Goal: Task Accomplishment & Management: Use online tool/utility

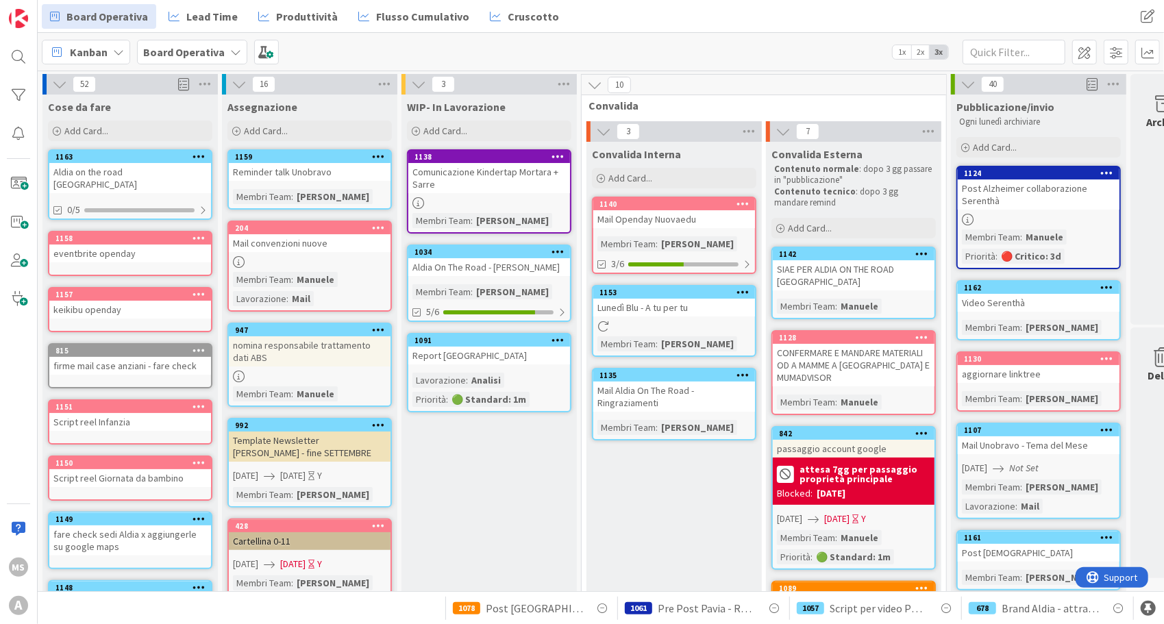
click at [1032, 16] on div "Board Operativa Lead Time Produttività Flusso Cumulativo Cruscotto Board Operat…" at bounding box center [601, 16] width 1126 height 33
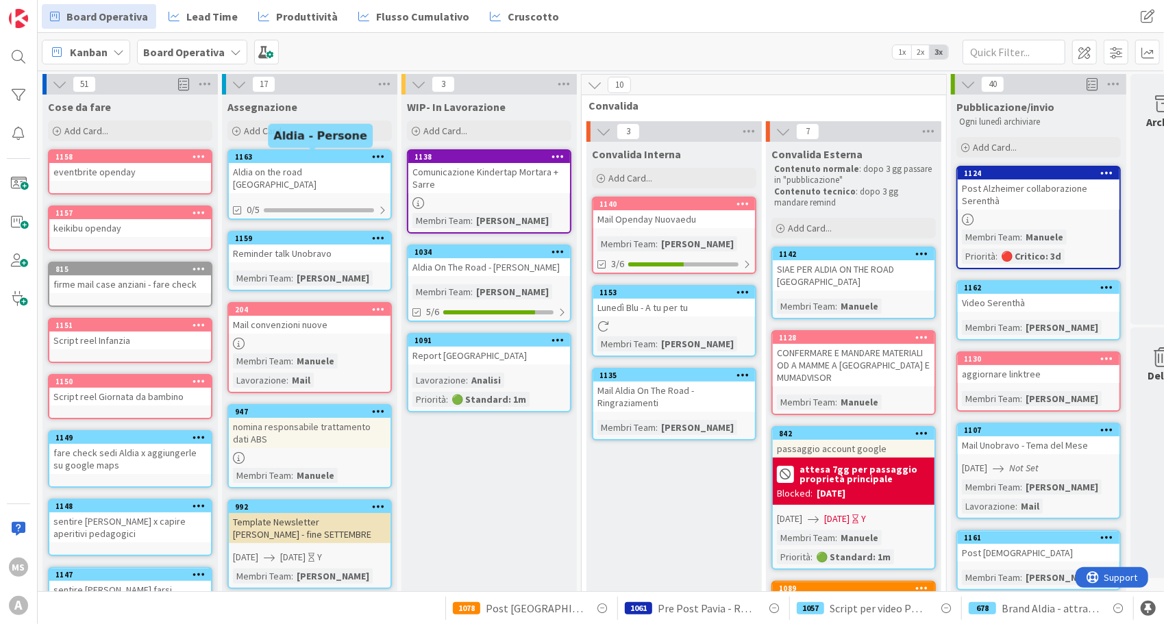
drag, startPoint x: 127, startPoint y: 112, endPoint x: 267, endPoint y: 154, distance: 146.1
click at [267, 154] on div "1163" at bounding box center [313, 157] width 156 height 10
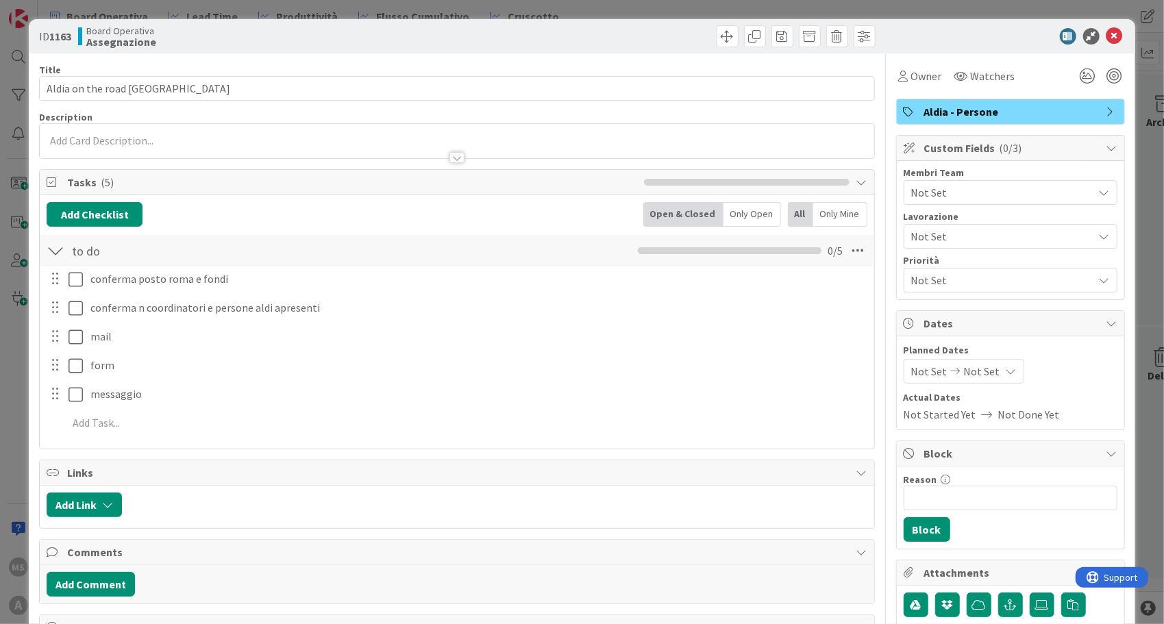
click at [939, 190] on span "Not Set" at bounding box center [1002, 192] width 182 height 16
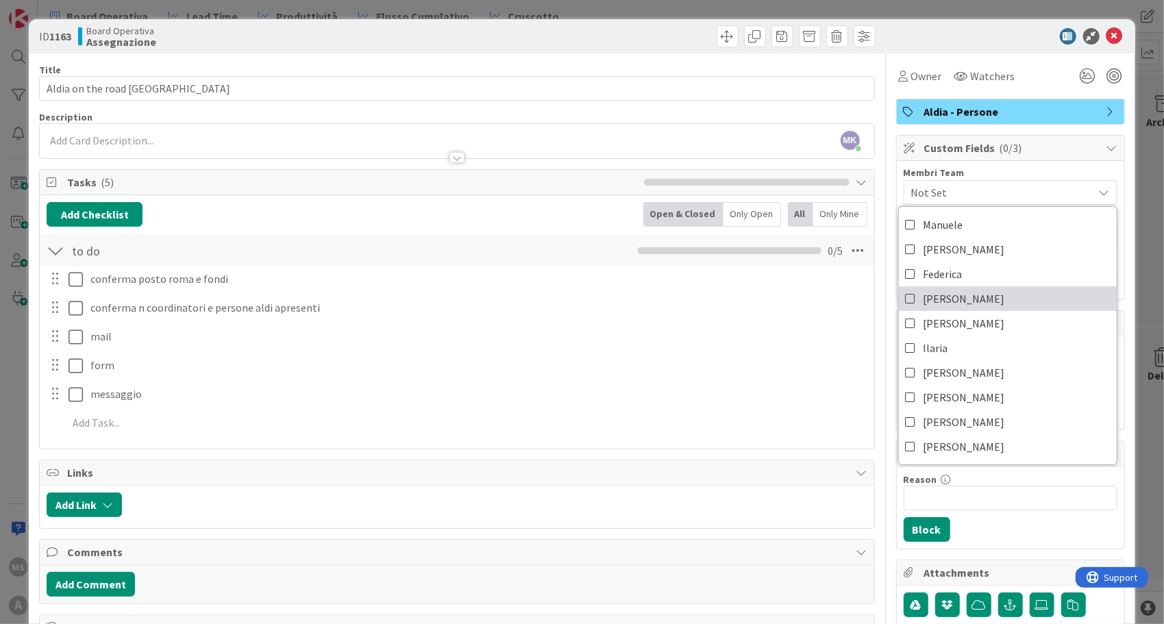
click at [943, 286] on link "[PERSON_NAME]" at bounding box center [1008, 298] width 218 height 25
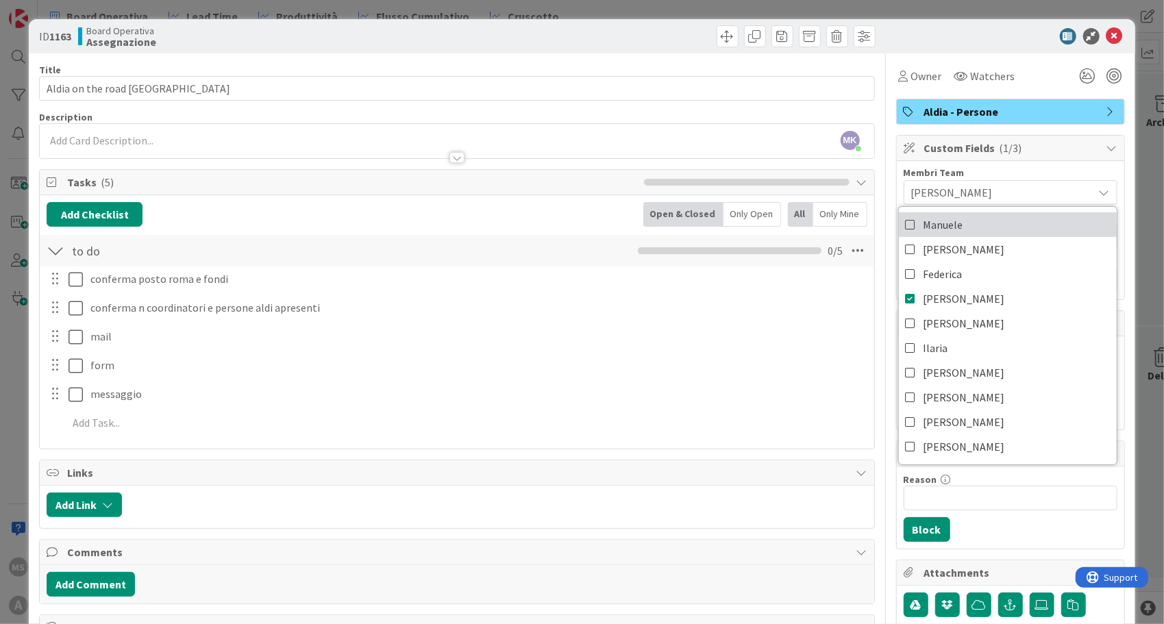
click at [954, 223] on link "Manuele" at bounding box center [1008, 224] width 218 height 25
click at [1109, 40] on icon at bounding box center [1114, 36] width 16 height 16
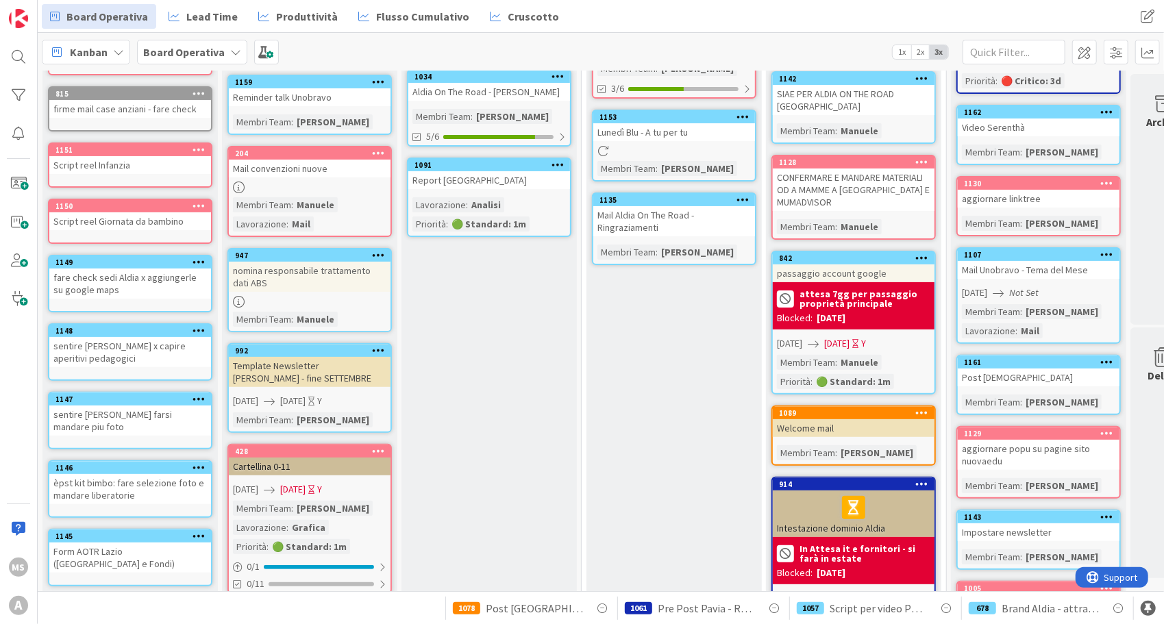
scroll to position [304, 0]
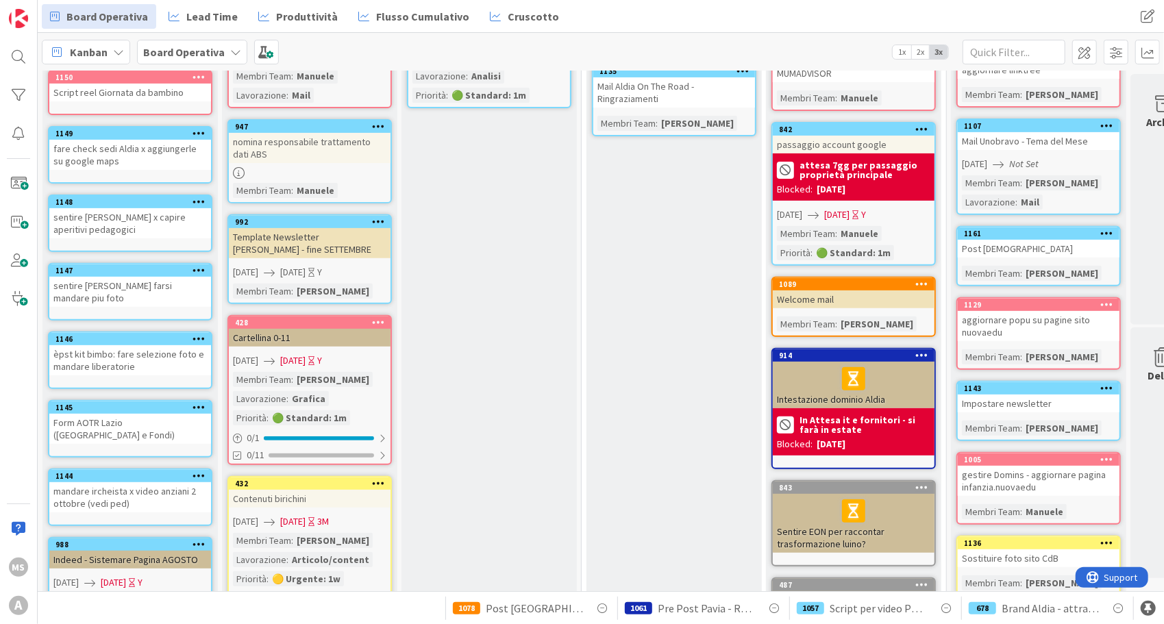
click at [200, 402] on icon at bounding box center [198, 407] width 13 height 10
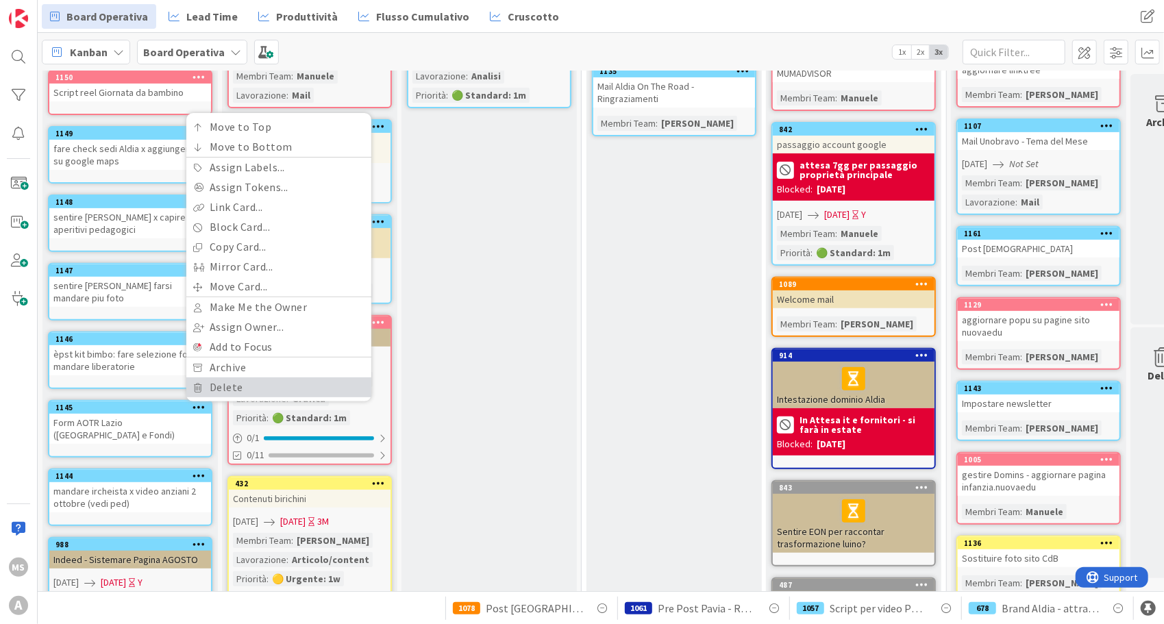
click at [252, 377] on link "Delete" at bounding box center [278, 387] width 185 height 20
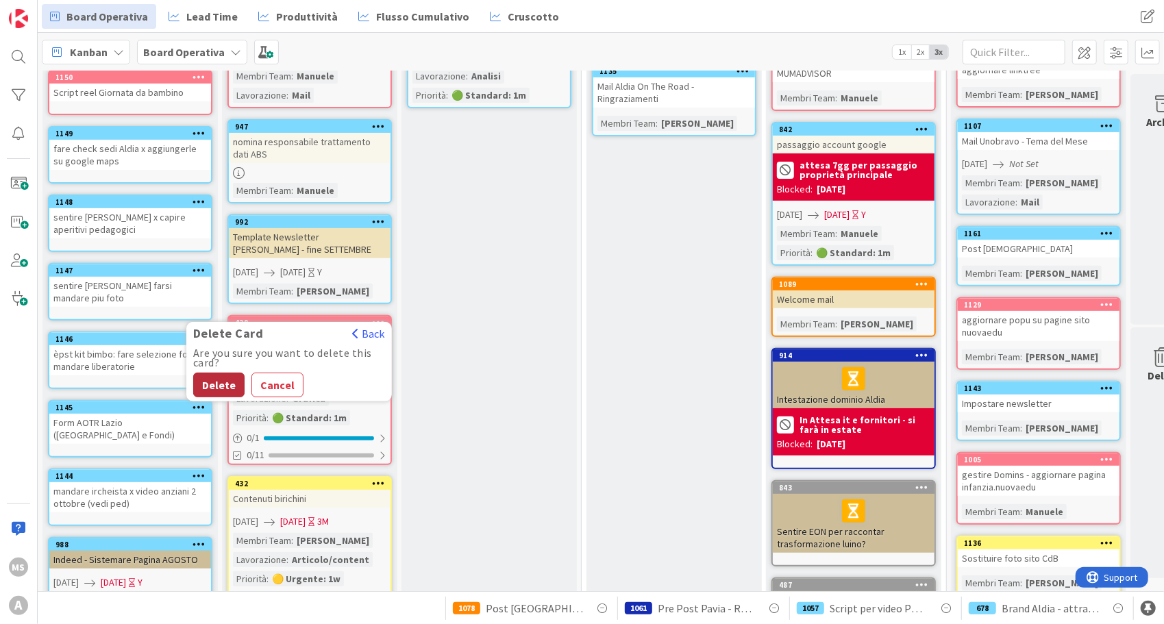
click at [219, 373] on button "Delete" at bounding box center [218, 385] width 51 height 25
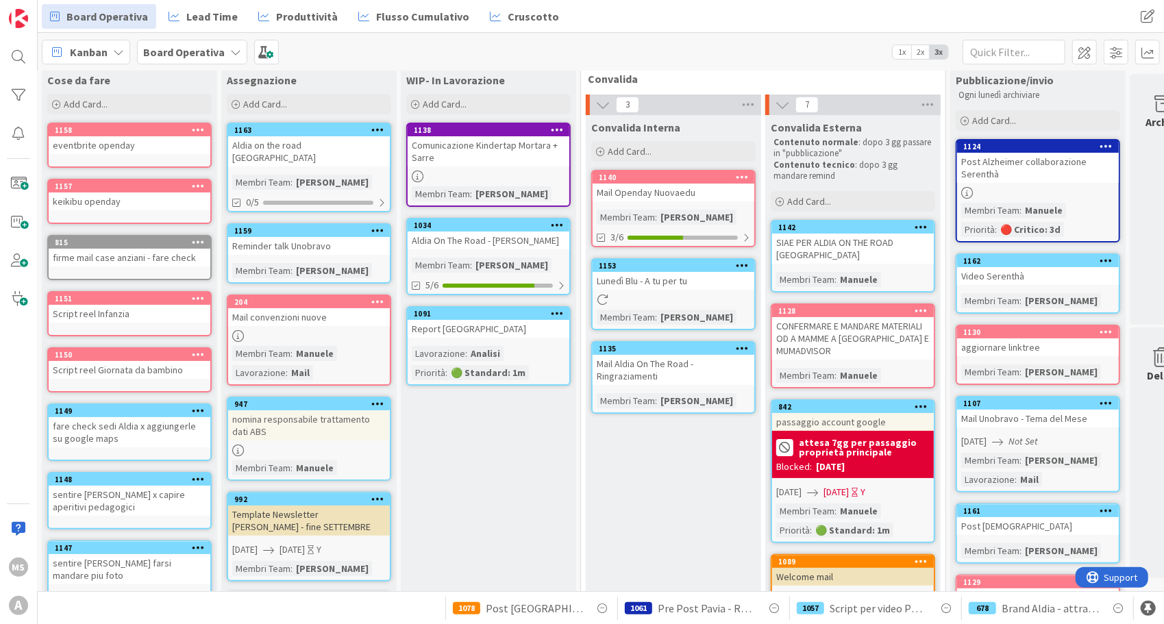
scroll to position [0, 1]
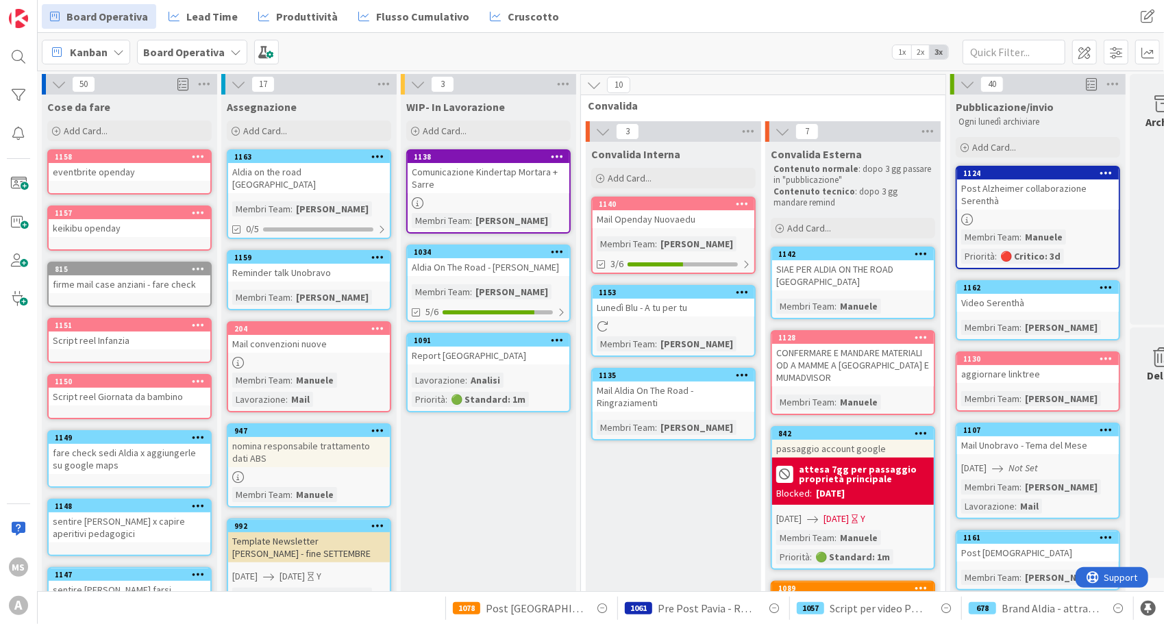
click at [95, 129] on span "Add Card..." at bounding box center [86, 131] width 44 height 12
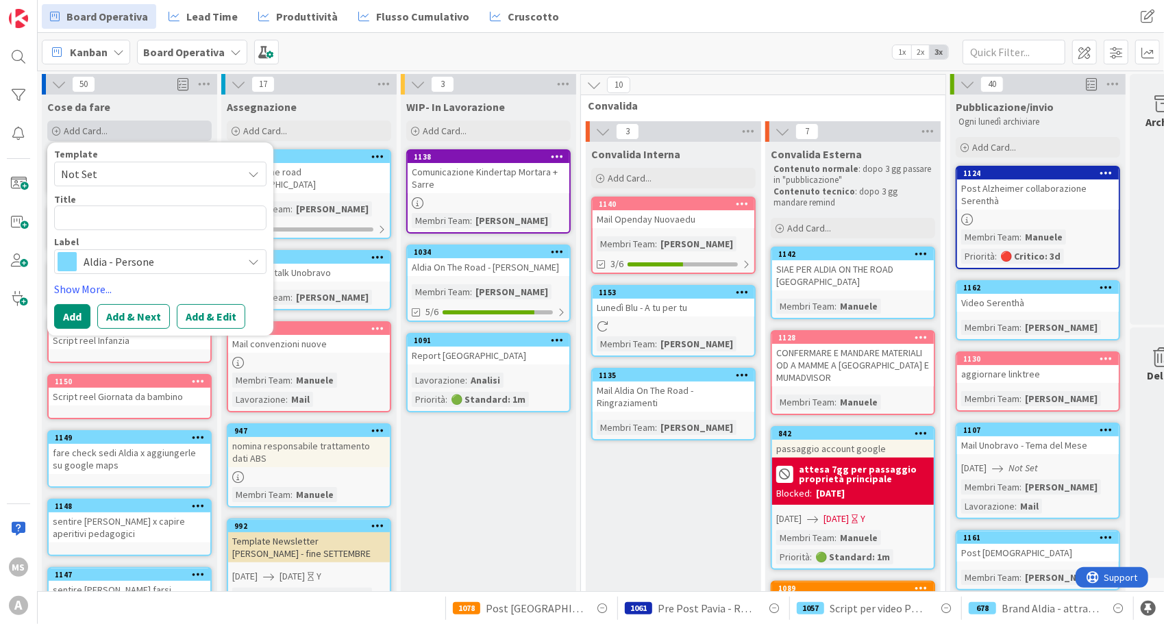
type textarea "x"
type textarea "C"
type textarea "x"
type textarea "Co"
type textarea "x"
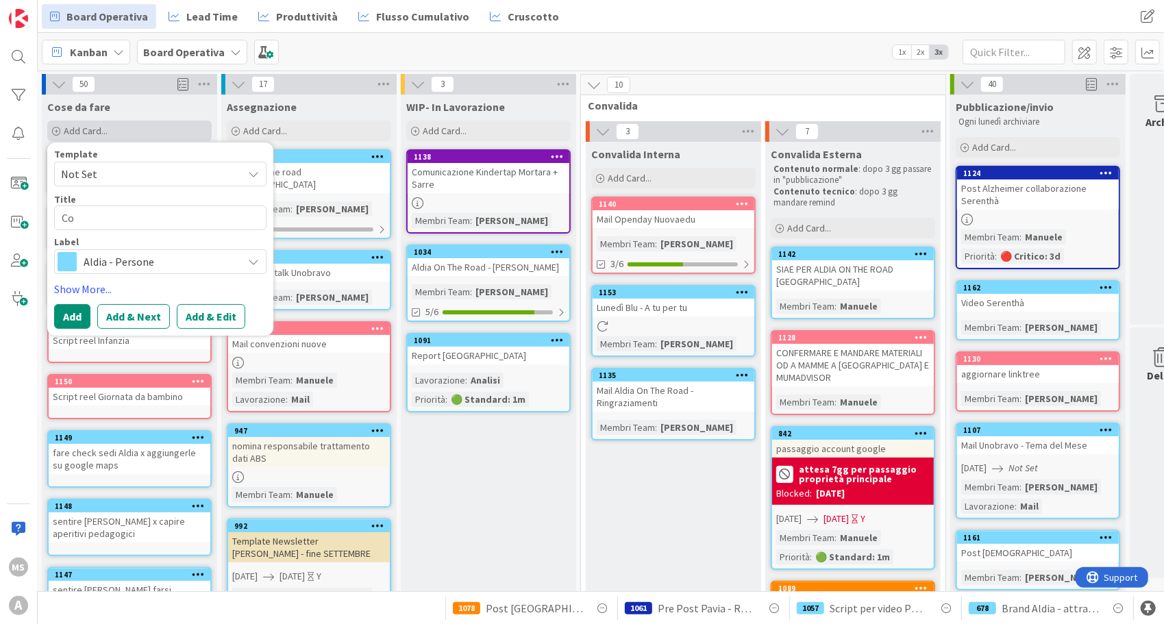
type textarea "Coo"
type textarea "x"
type textarea "Coop"
type textarea "x"
type textarea "Coope"
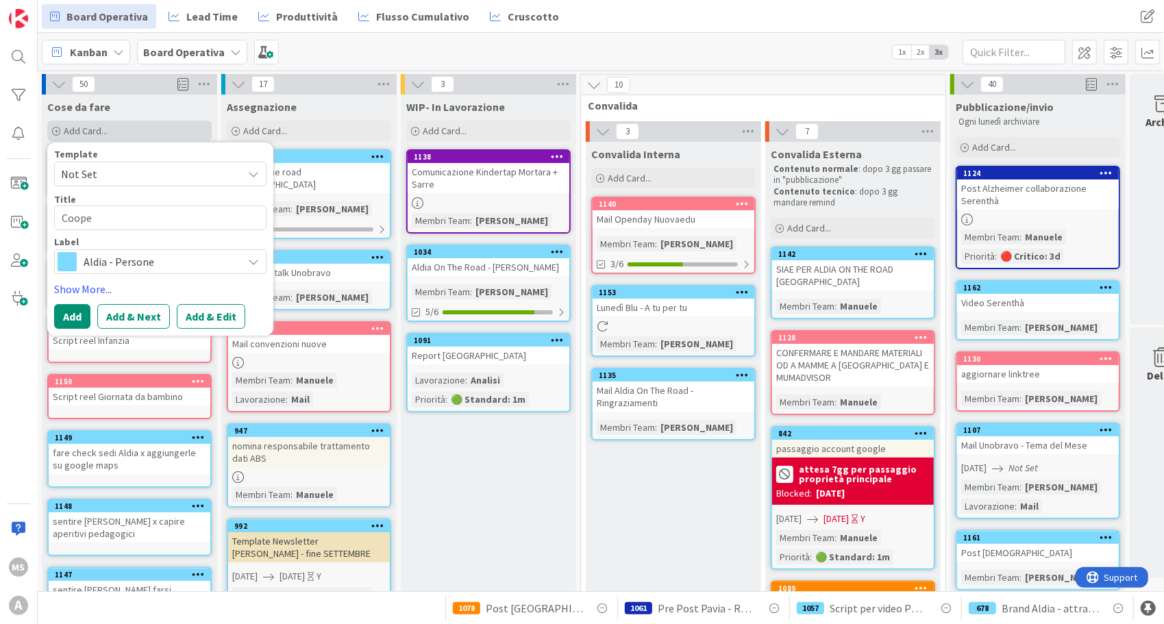
type textarea "x"
type textarea "Cooper"
type textarea "x"
type textarea "Coopera"
type textarea "x"
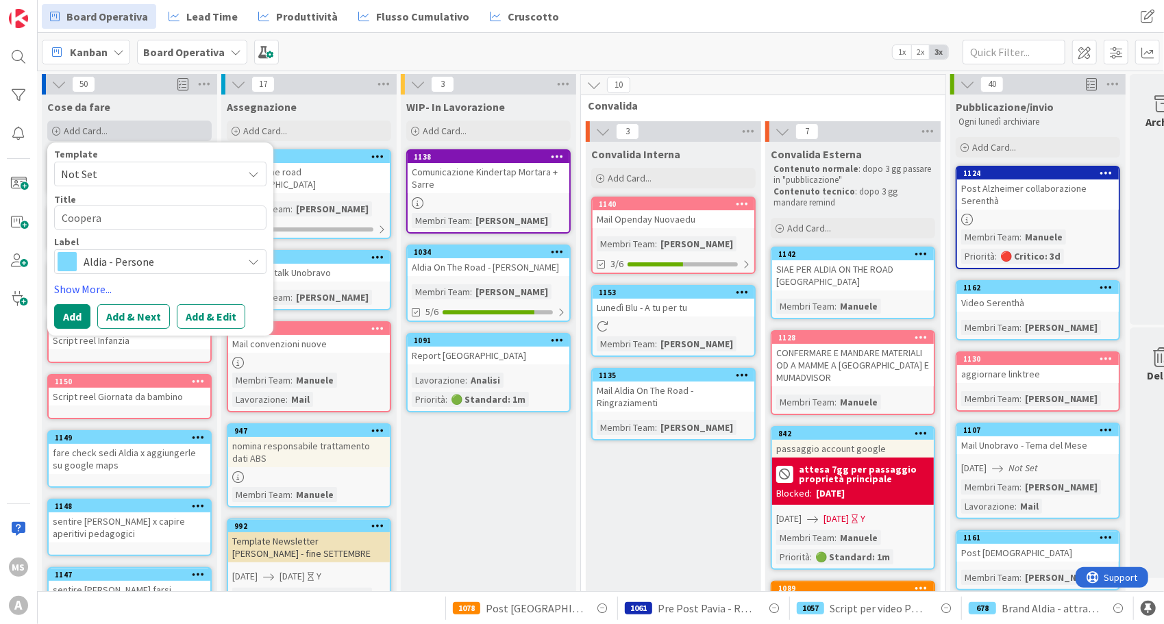
type textarea "Cooperaz"
type textarea "x"
type textarea "Cooperazi"
type textarea "x"
type textarea "Cooperazioe"
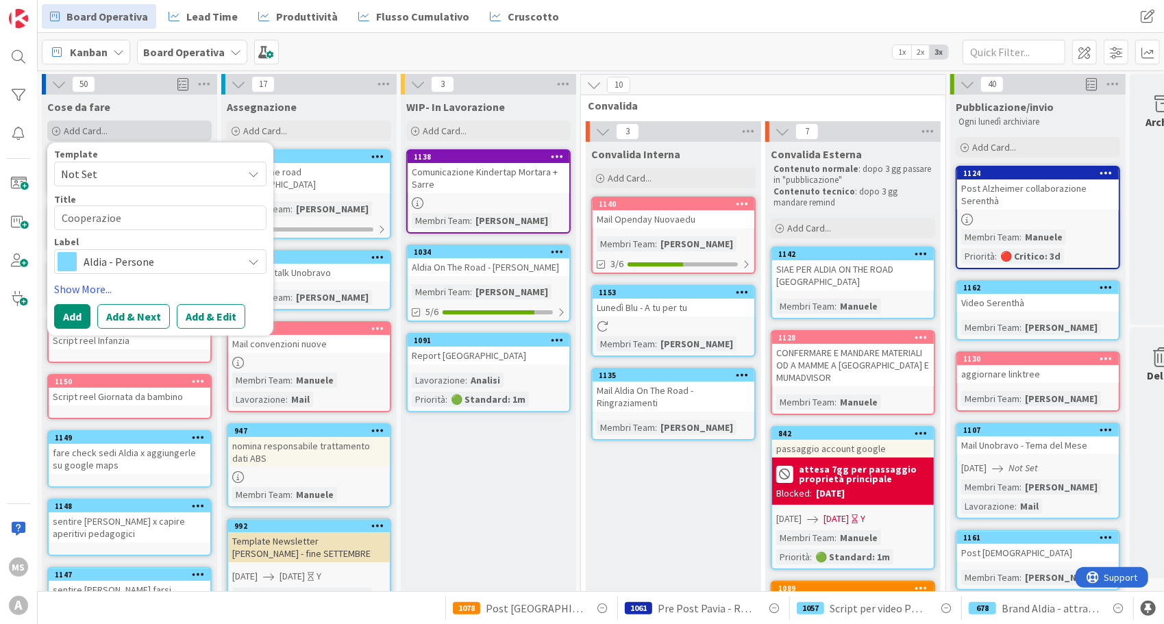
type textarea "x"
type textarea "Cooperazioen"
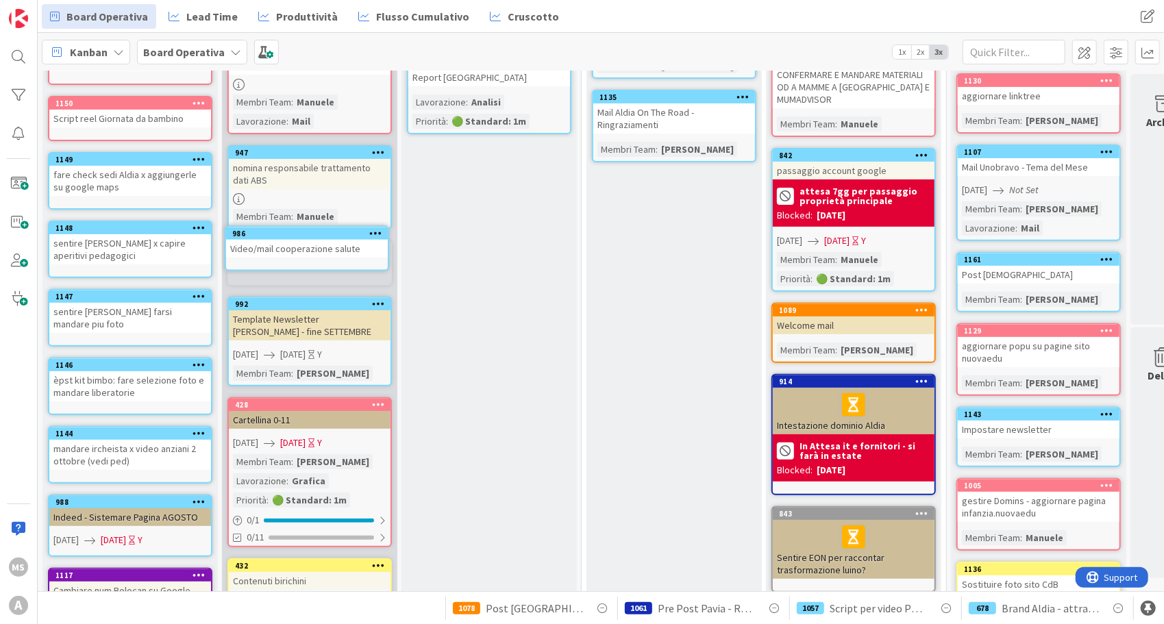
scroll to position [277, 0]
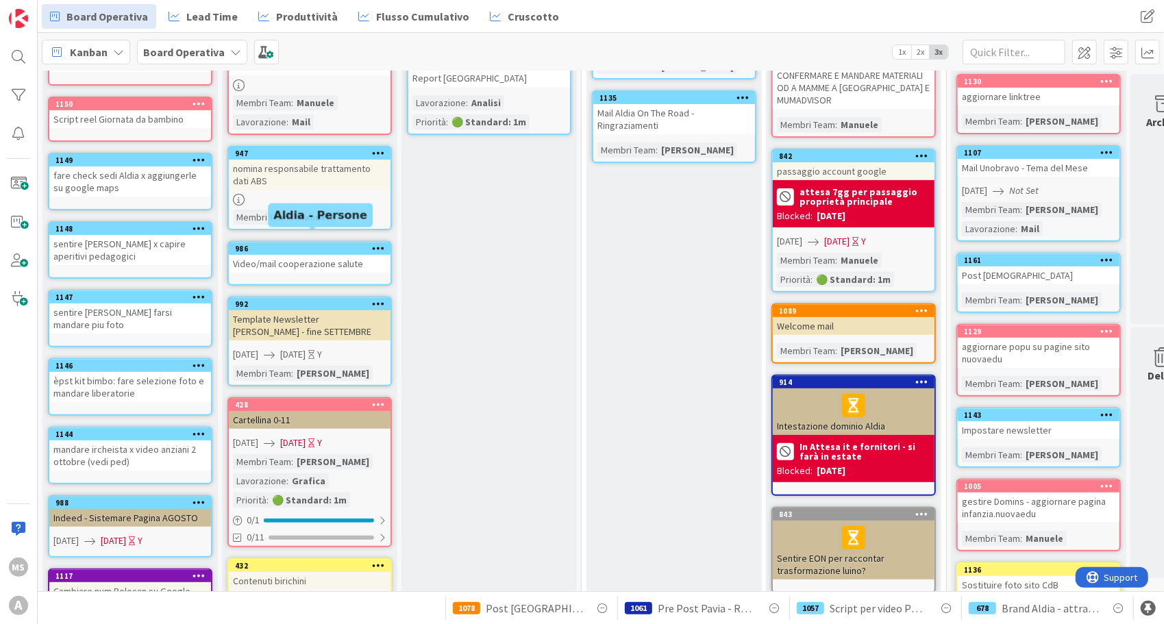
click at [347, 244] on div "986" at bounding box center [313, 249] width 156 height 10
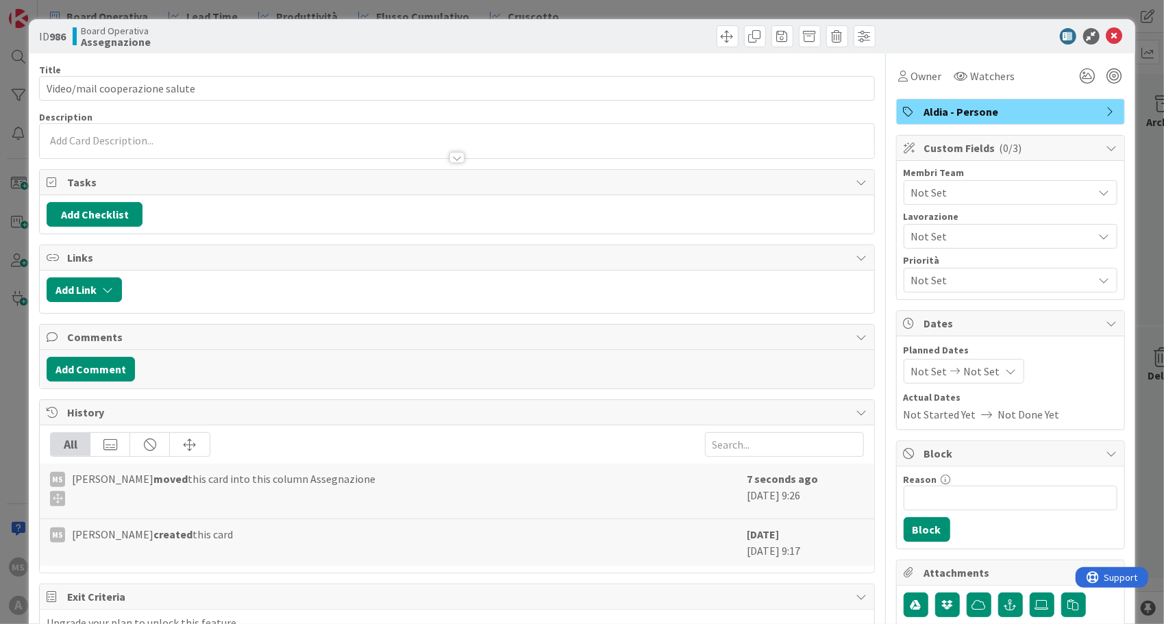
type textarea "x"
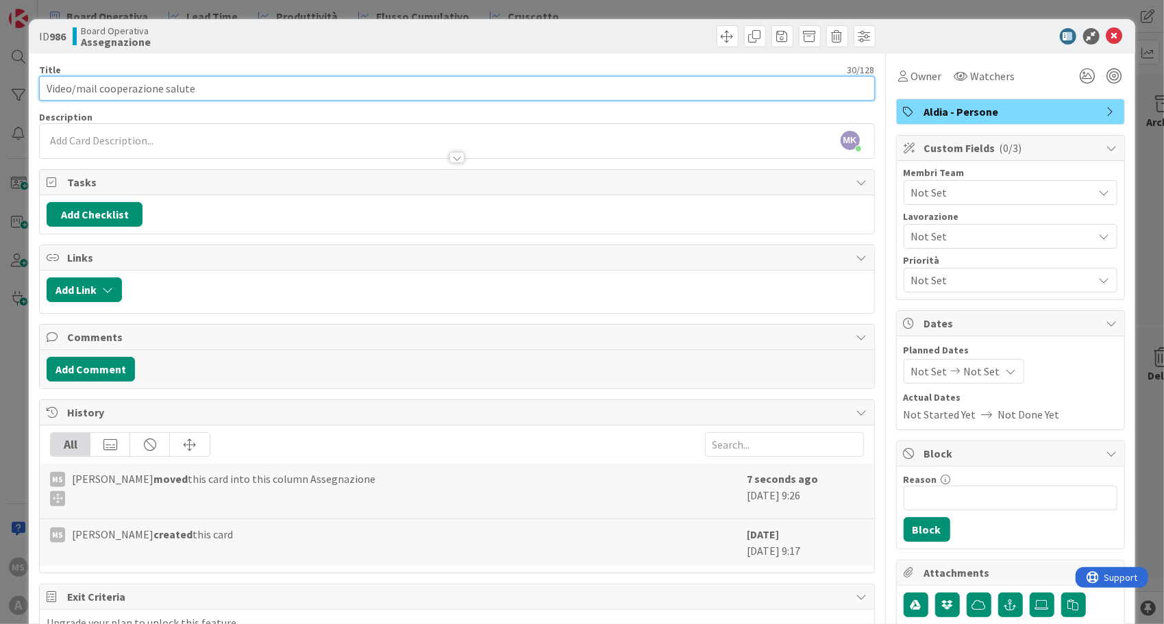
drag, startPoint x: 105, startPoint y: 88, endPoint x: 1, endPoint y: 79, distance: 104.5
click at [1, 79] on div "ID 986 Board Operativa Assegnazione Title 30 / 128 Video/mail cooperazione salu…" at bounding box center [582, 312] width 1164 height 624
type input "Cooperazione salute"
type textarea "x"
type input "Cooperazione salute"
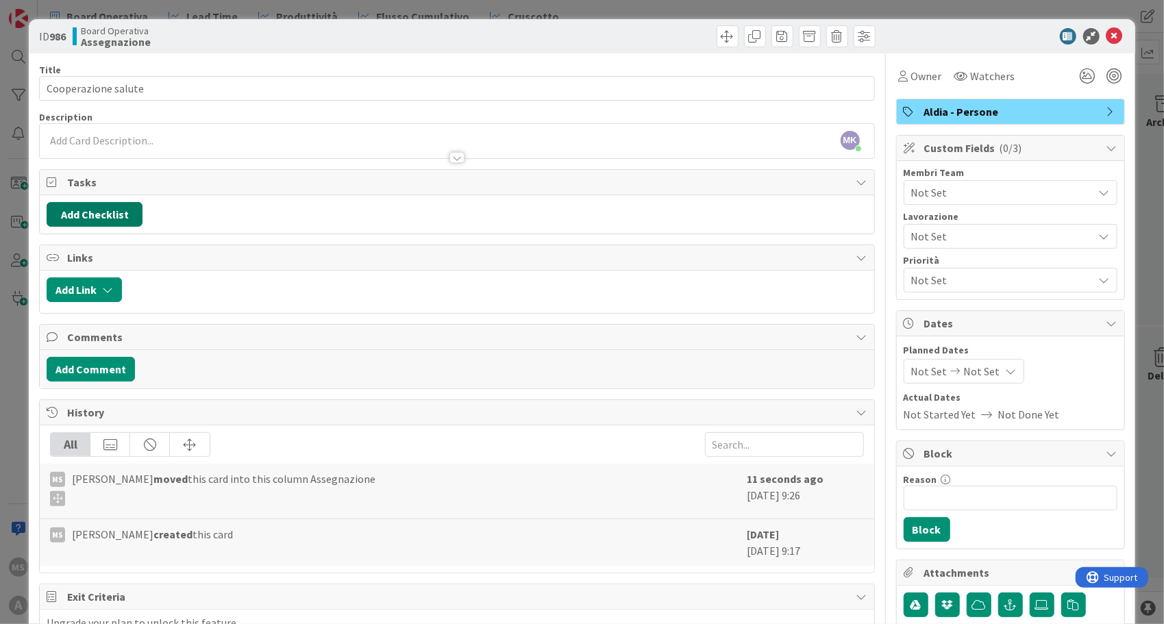
click at [119, 221] on button "Add Checklist" at bounding box center [95, 214] width 96 height 25
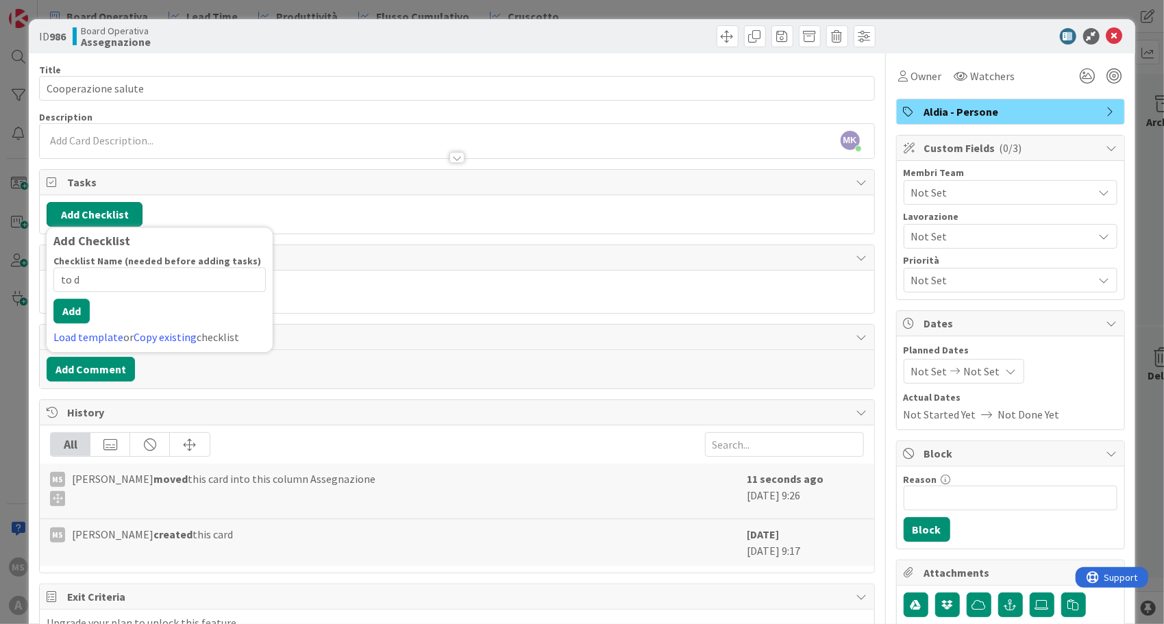
type input "to do"
type textarea "x"
type input "to do"
click at [63, 320] on button "Add" at bounding box center [71, 311] width 36 height 25
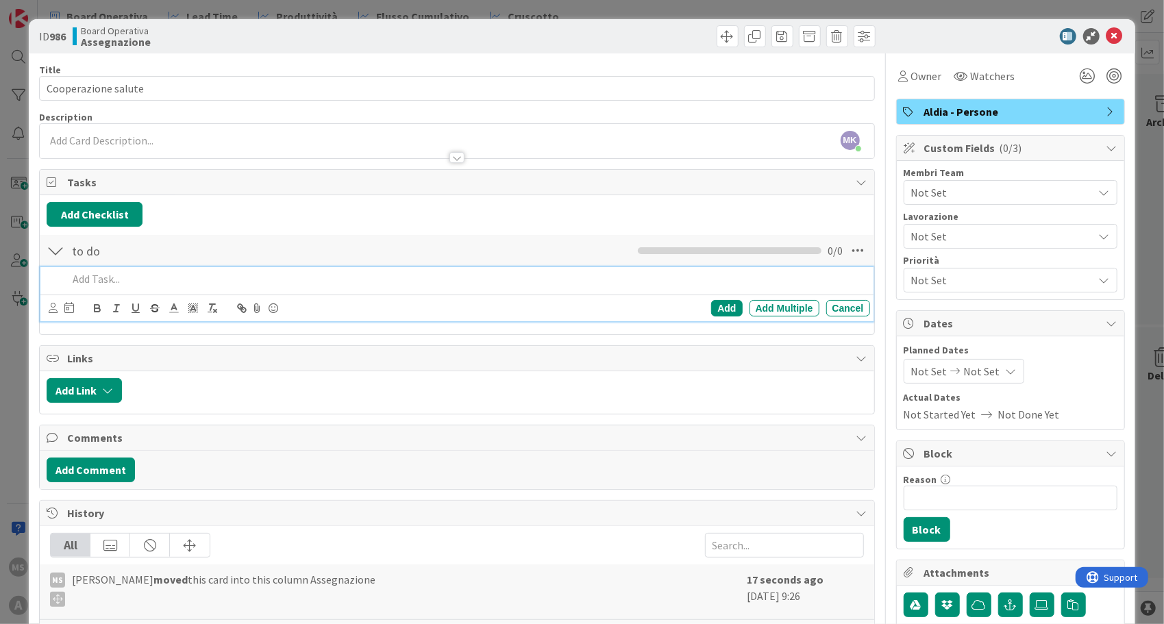
type textarea "x"
click at [731, 301] on div "Add" at bounding box center [726, 308] width 31 height 16
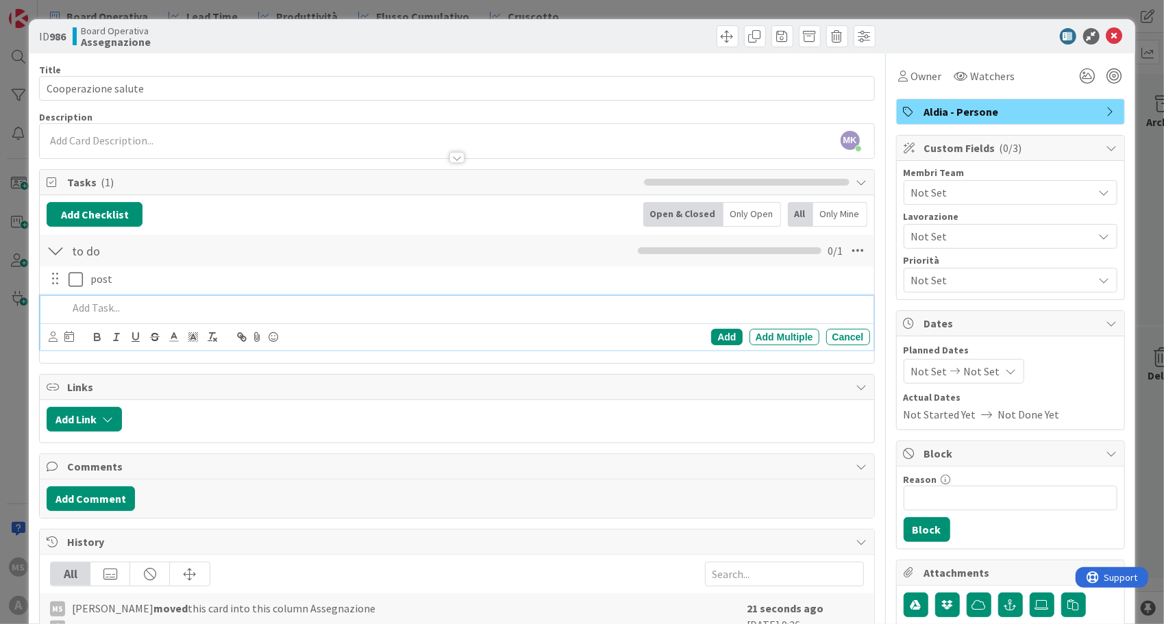
click at [449, 314] on p at bounding box center [466, 308] width 796 height 16
click at [721, 333] on div "Add" at bounding box center [726, 337] width 31 height 16
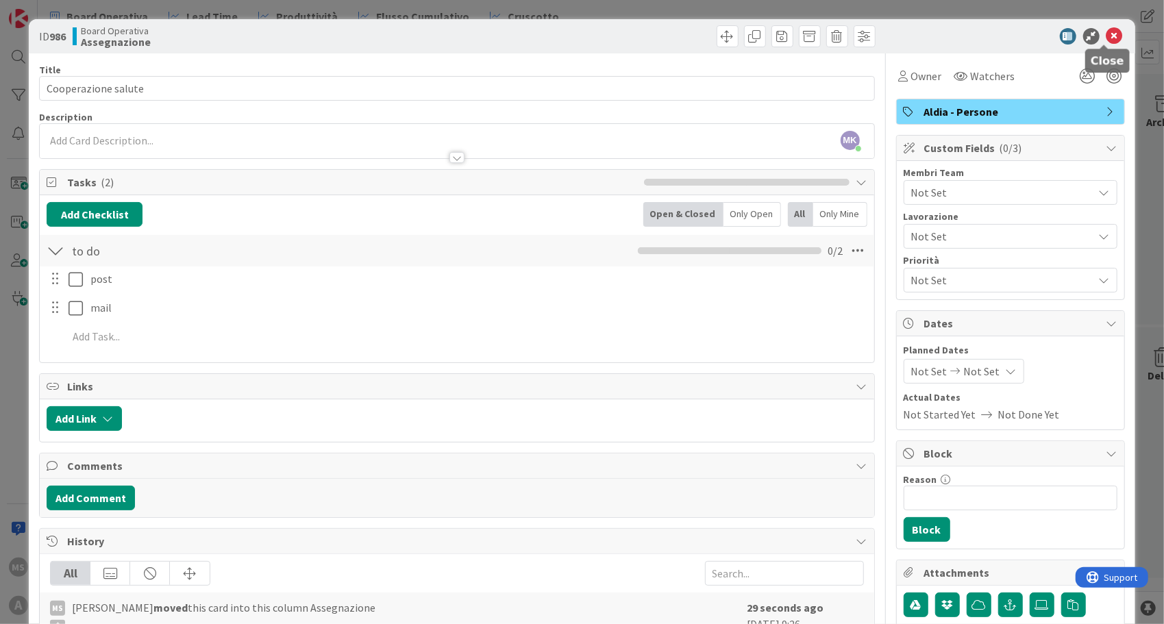
click at [1106, 40] on icon at bounding box center [1114, 36] width 16 height 16
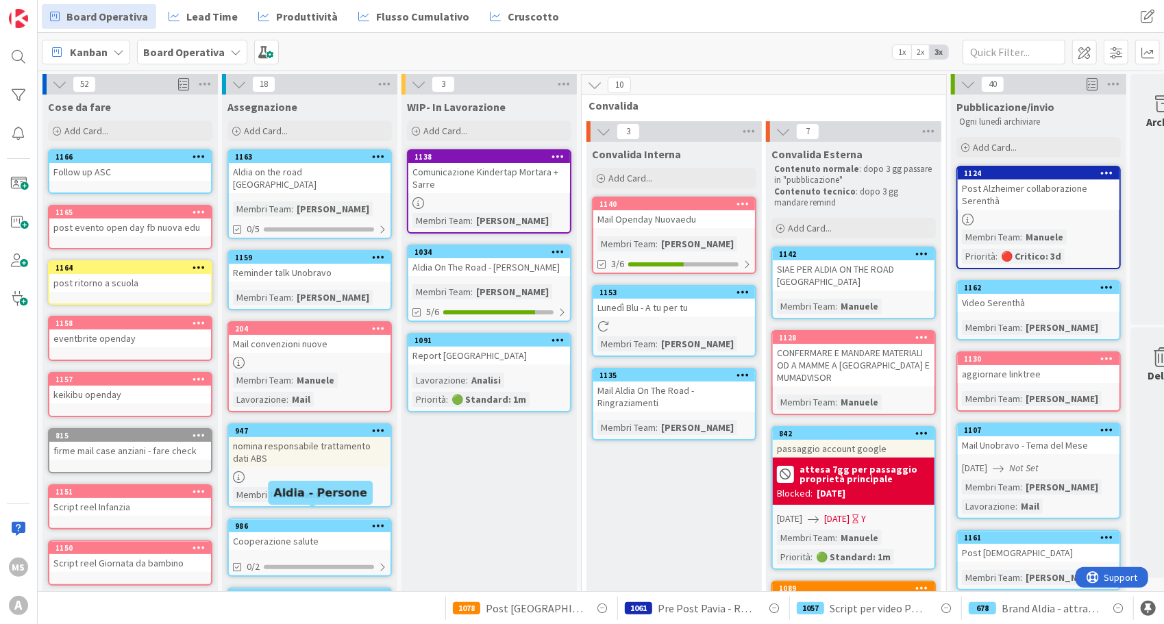
click at [321, 521] on div "986" at bounding box center [313, 526] width 156 height 10
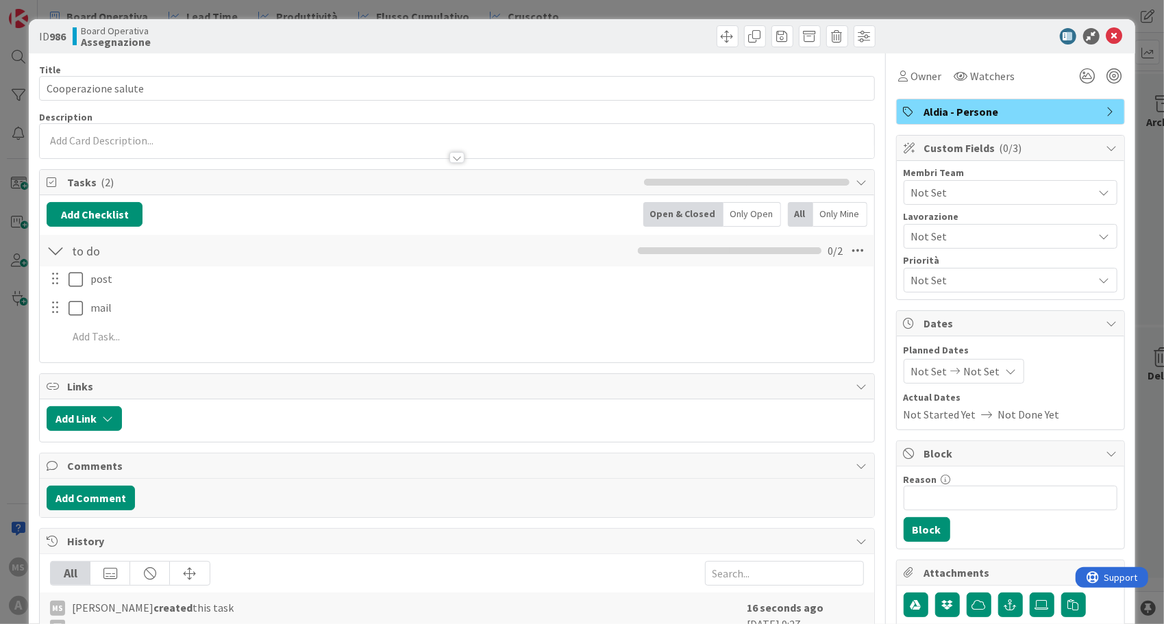
click at [1034, 195] on span "Not Set" at bounding box center [1002, 192] width 182 height 16
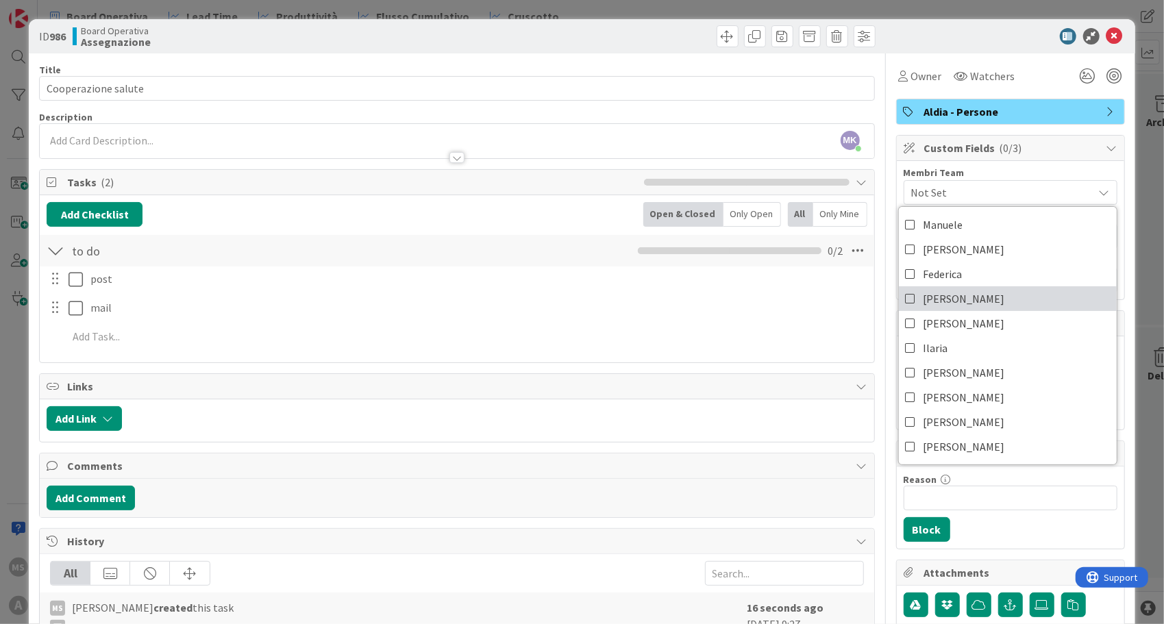
click at [989, 300] on link "[PERSON_NAME]" at bounding box center [1008, 298] width 218 height 25
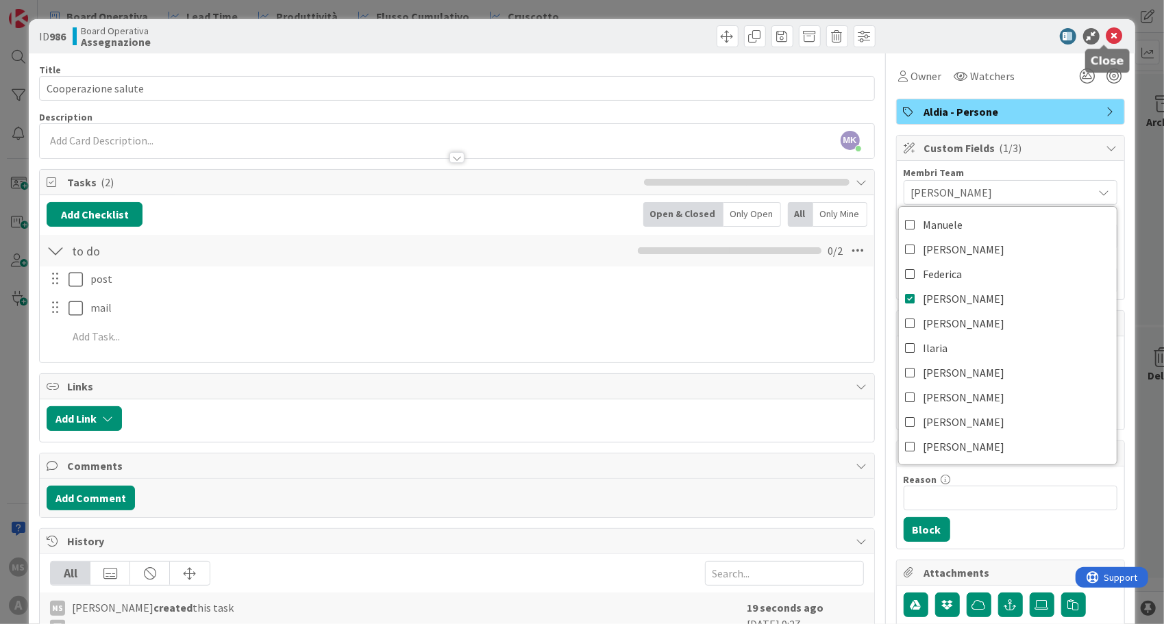
click at [1109, 34] on icon at bounding box center [1114, 36] width 16 height 16
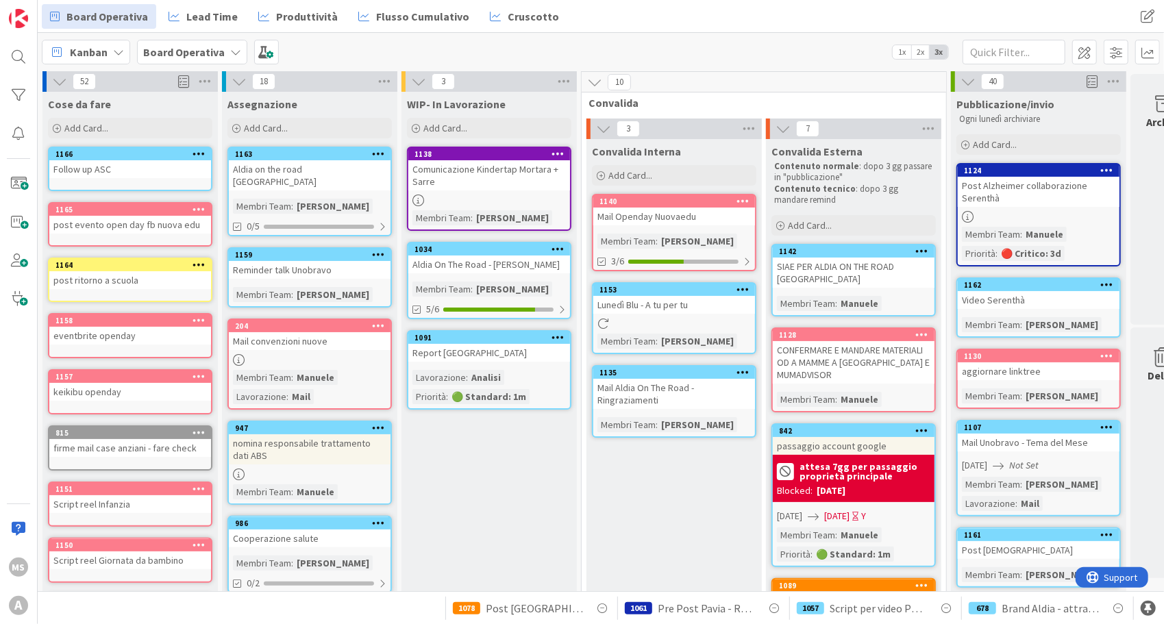
click at [277, 225] on div at bounding box center [319, 227] width 110 height 4
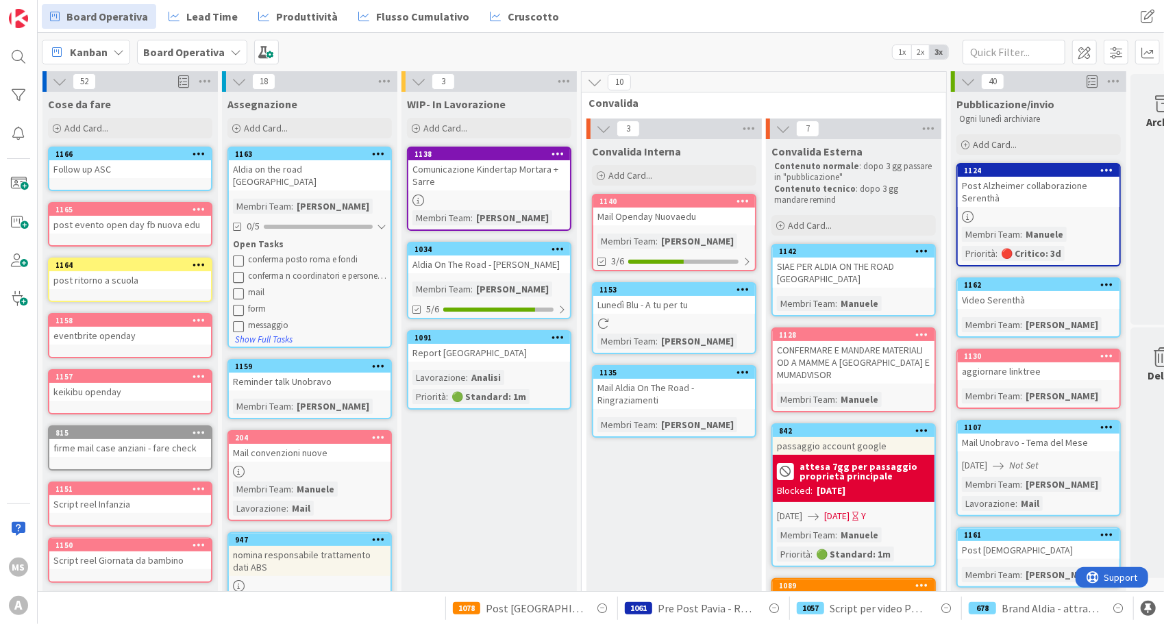
click at [310, 271] on div "conferma n coordinatori e persone aldi apresenti" at bounding box center [317, 276] width 138 height 11
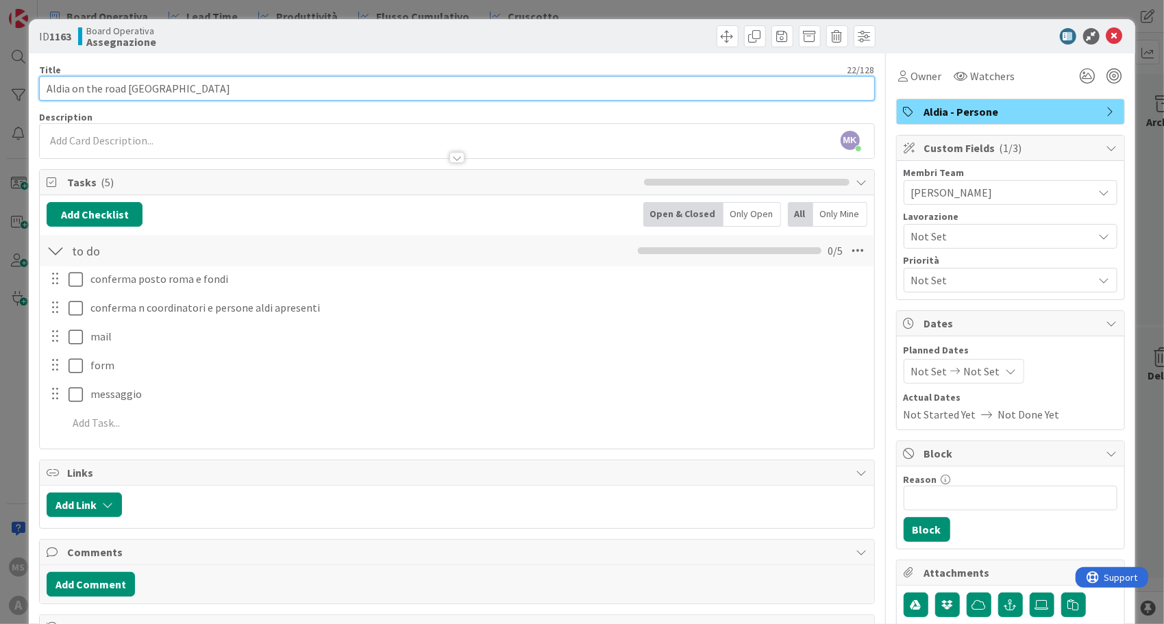
click at [115, 84] on input "Aldia on the road [GEOGRAPHIC_DATA]" at bounding box center [456, 88] width 835 height 25
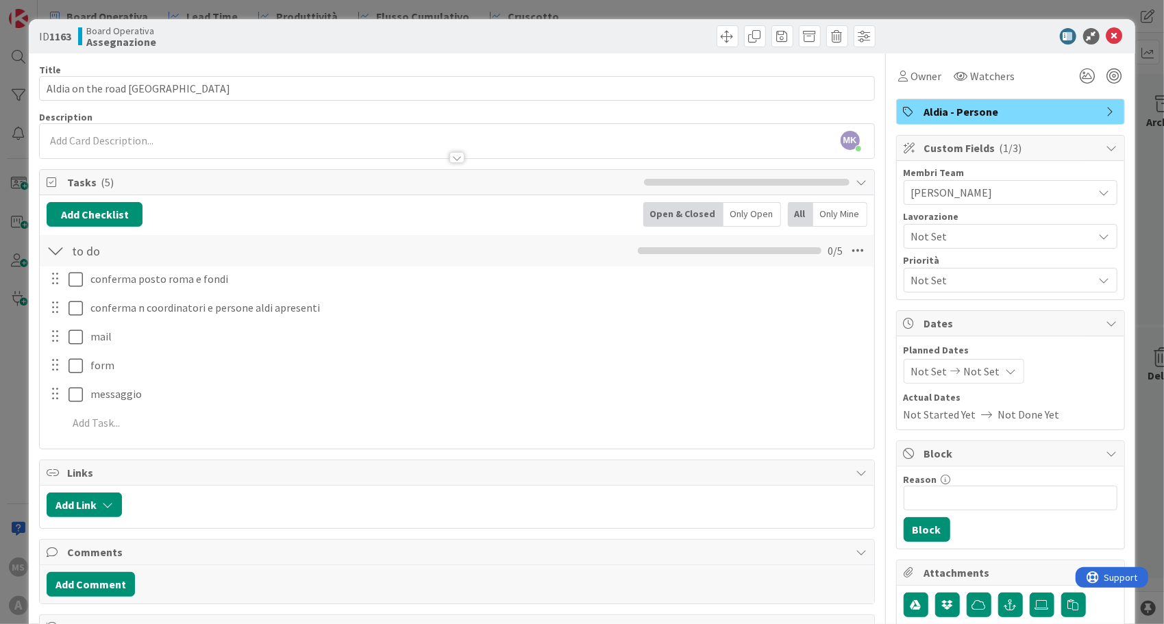
click at [1112, 32] on div at bounding box center [1003, 36] width 243 height 16
click at [567, 539] on div "Comments Add Comment" at bounding box center [456, 571] width 835 height 65
click at [1112, 37] on icon at bounding box center [1114, 36] width 16 height 16
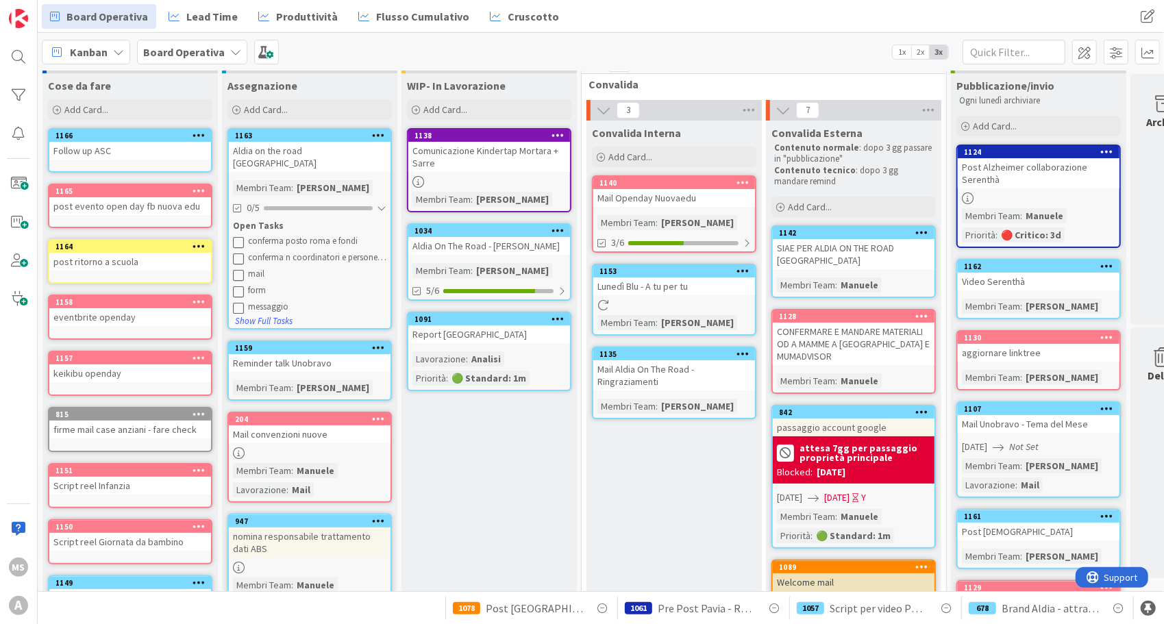
scroll to position [21, 0]
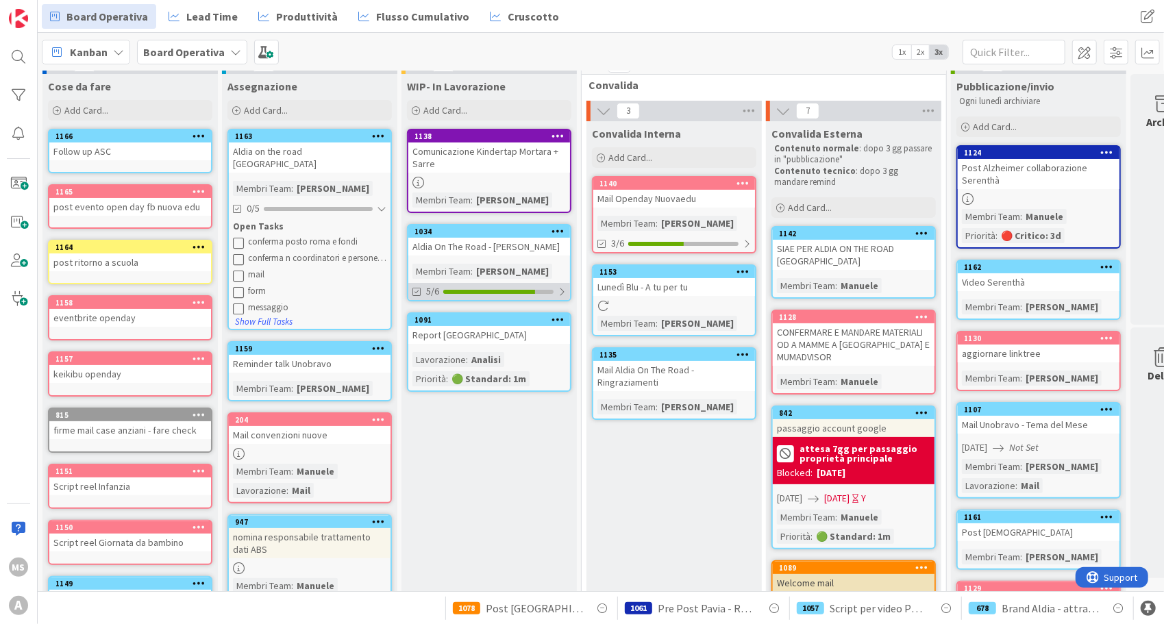
click at [510, 295] on div "5/6" at bounding box center [489, 291] width 162 height 17
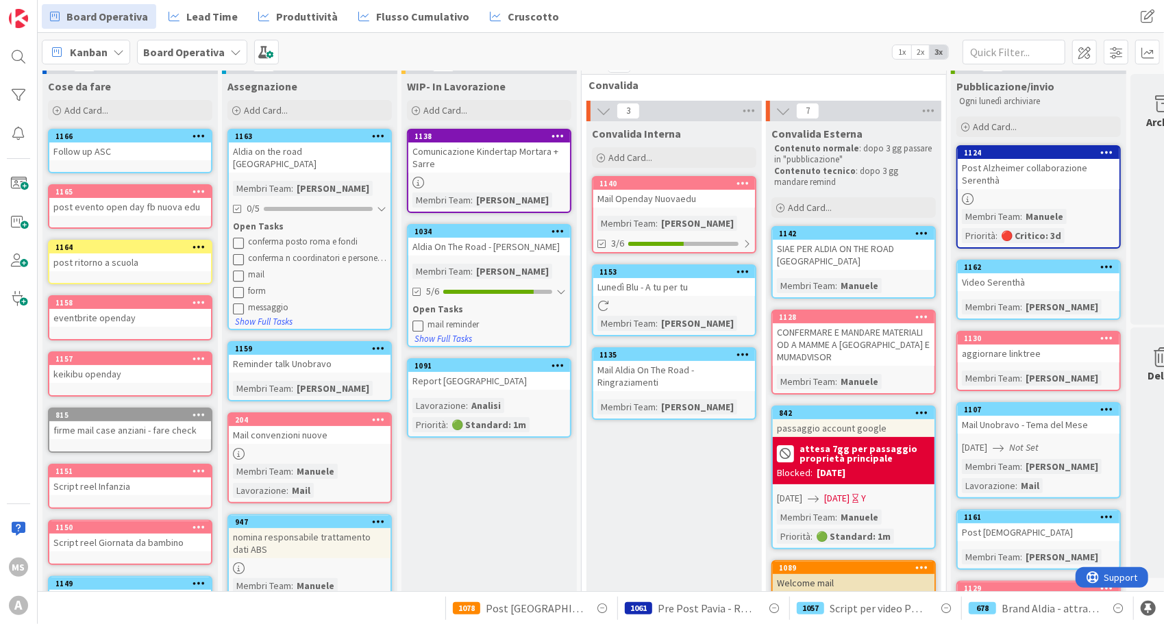
click at [414, 317] on div "mail reminder" at bounding box center [488, 323] width 153 height 15
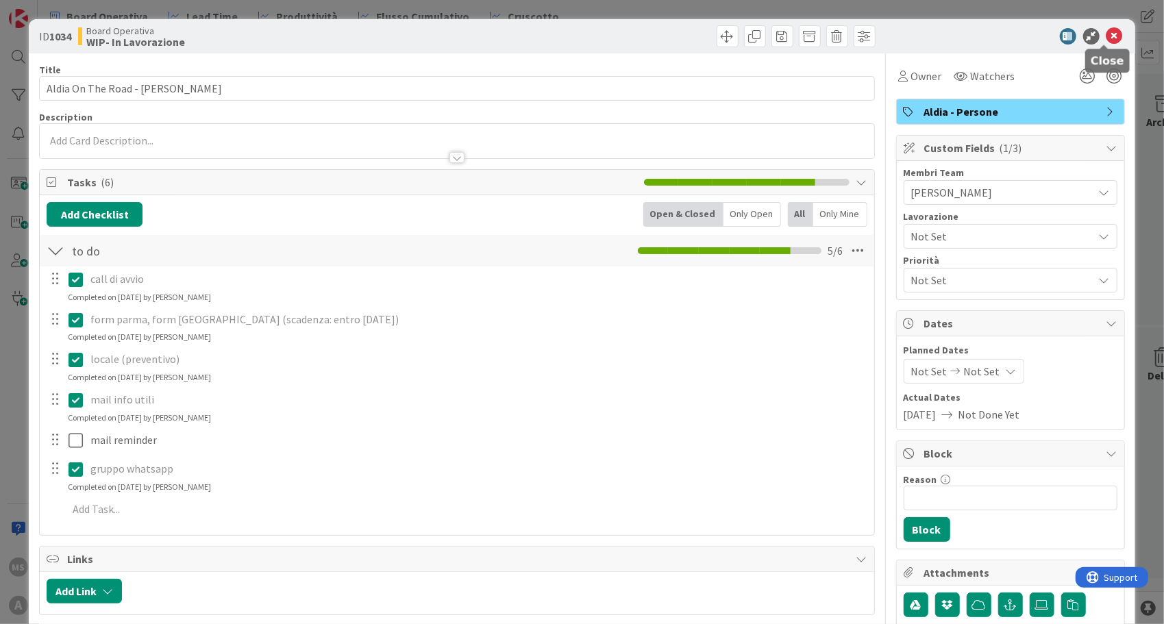
click at [1107, 36] on icon at bounding box center [1114, 36] width 16 height 16
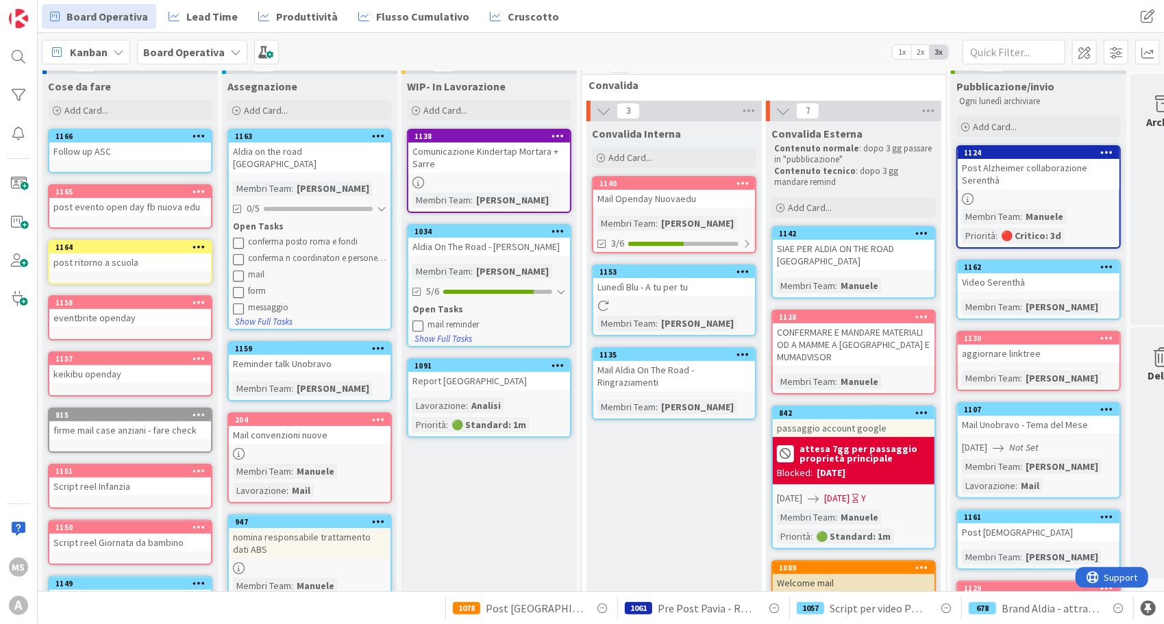
click at [417, 323] on icon at bounding box center [417, 325] width 11 height 11
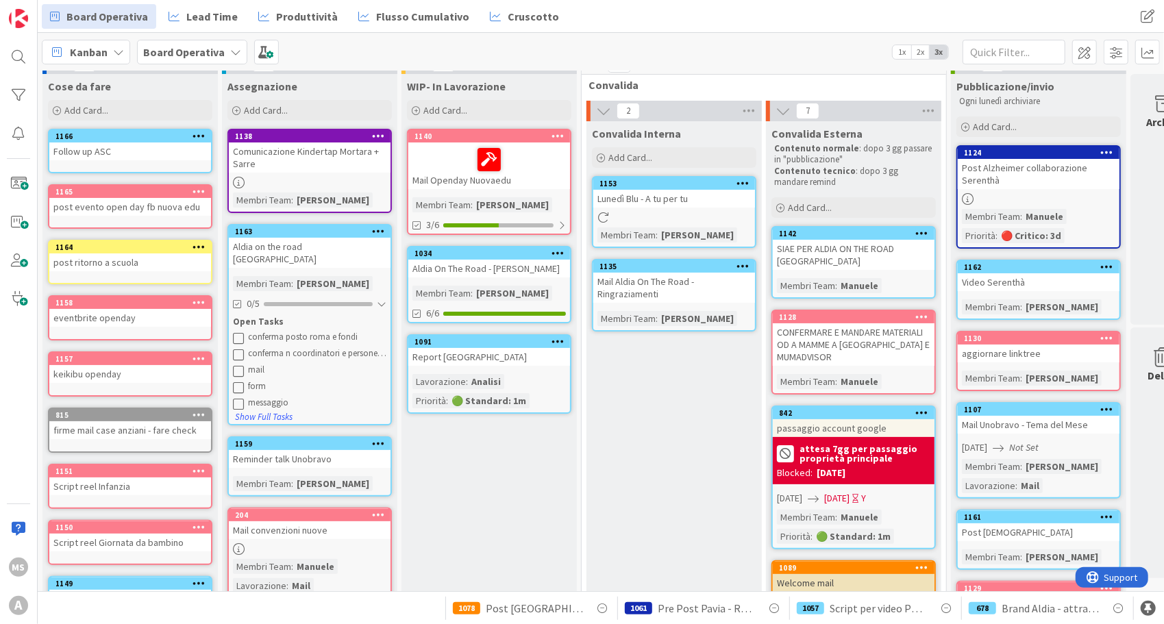
click at [989, 27] on div "Board Operativa Lead Time Produttività Flusso Cumulativo Cruscotto Board Operat…" at bounding box center [601, 16] width 1126 height 33
click at [1143, 454] on div "Delete" at bounding box center [1164, 452] width 69 height 251
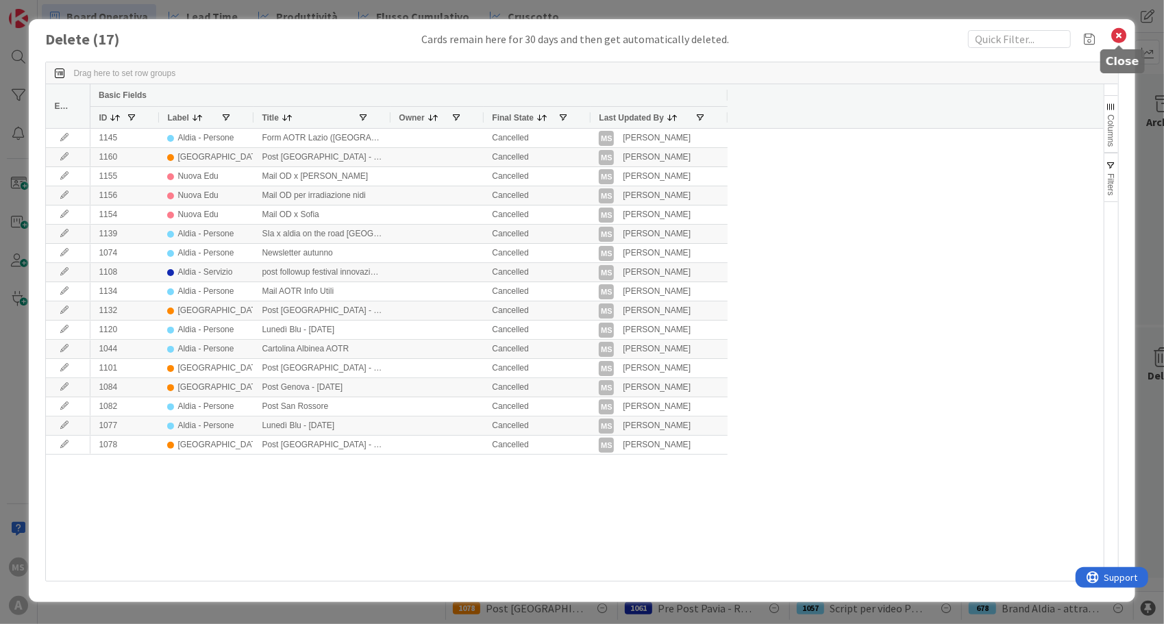
click at [1121, 38] on icon at bounding box center [1119, 35] width 18 height 19
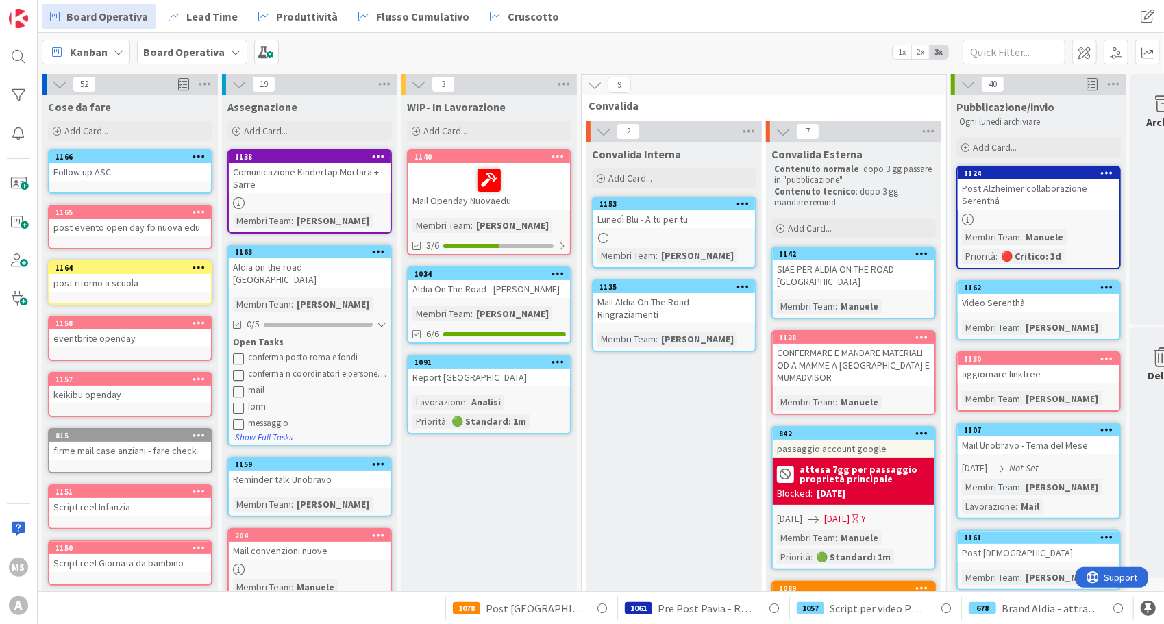
click at [978, 6] on div "Board Operativa Lead Time Produttività Flusso Cumulativo Cruscotto Board Operat…" at bounding box center [601, 16] width 1126 height 33
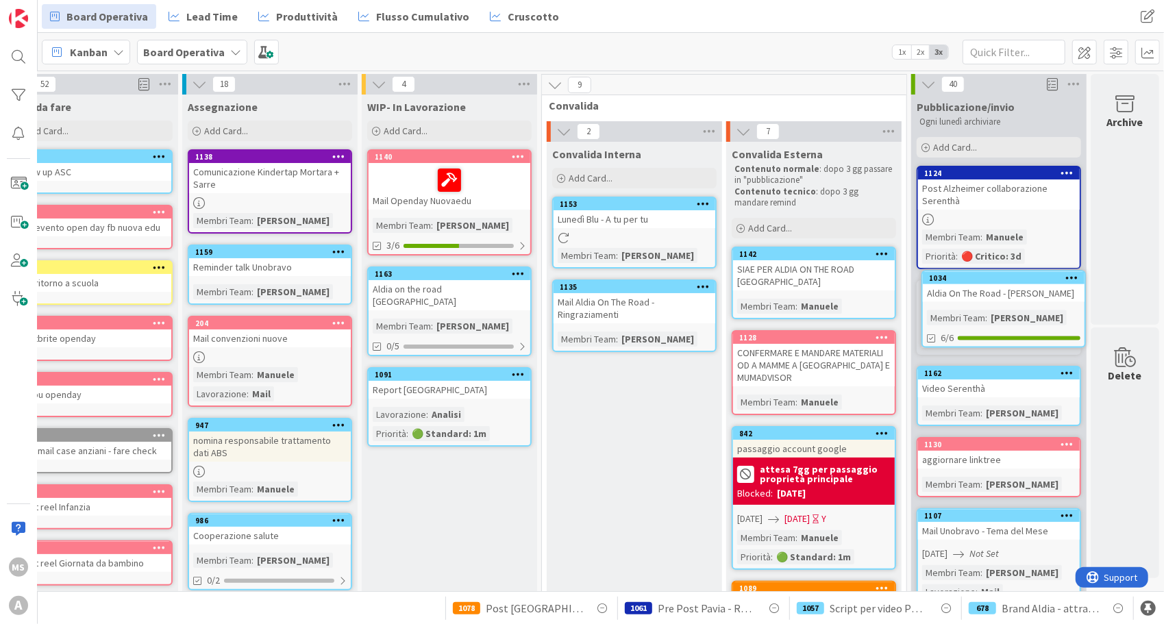
scroll to position [0, 49]
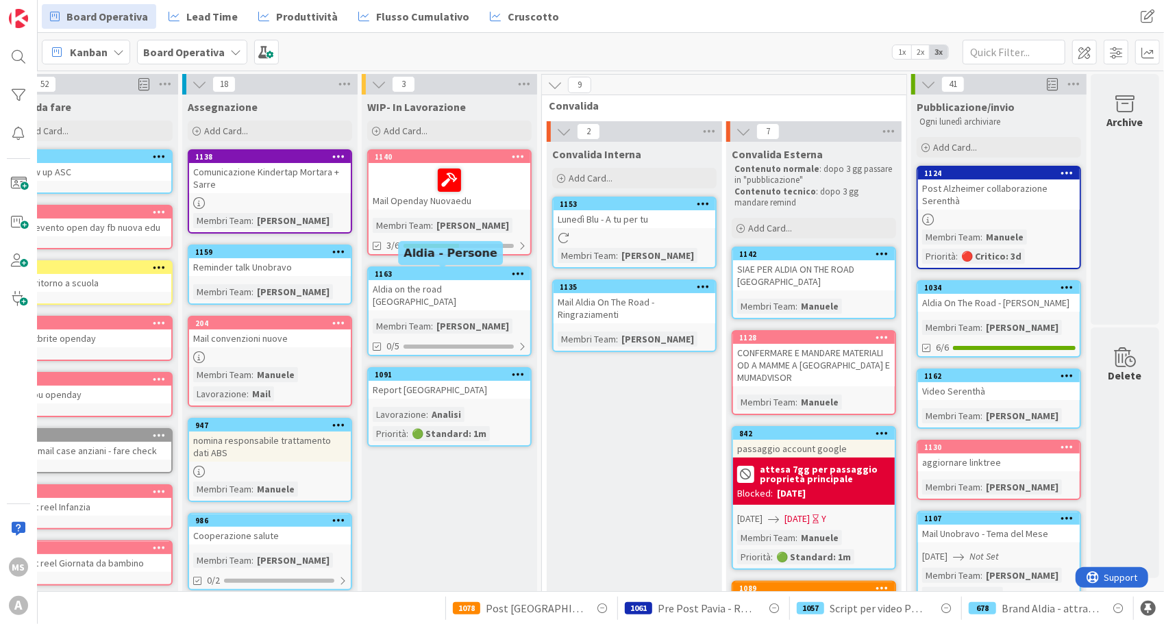
click at [437, 269] on div "1163" at bounding box center [453, 274] width 156 height 10
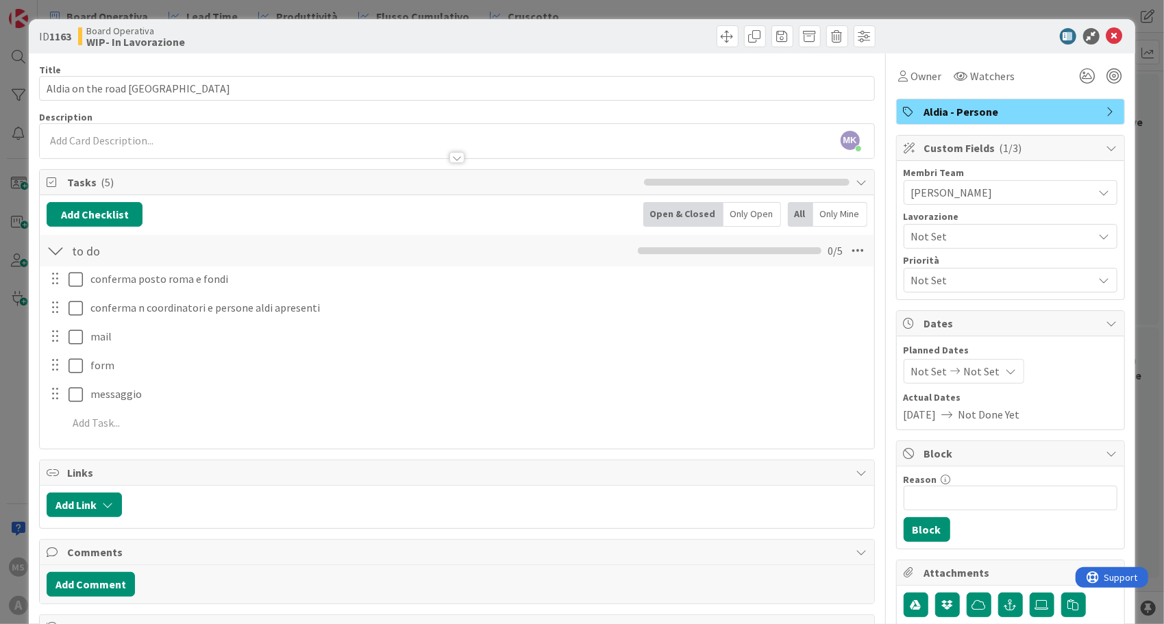
click at [339, 575] on div "Add Comment" at bounding box center [457, 584] width 820 height 25
type textarea "x"
